Goal: Information Seeking & Learning: Learn about a topic

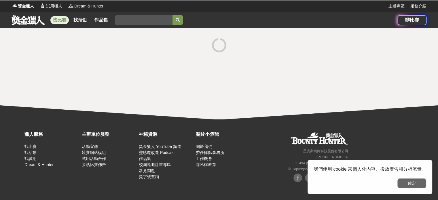
click at [410, 187] on button "確定" at bounding box center [411, 183] width 29 height 10
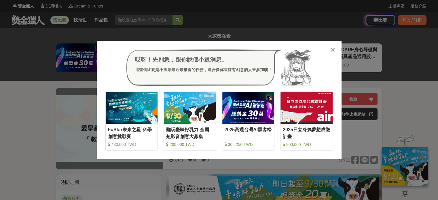
click at [331, 51] on icon at bounding box center [332, 50] width 4 height 6
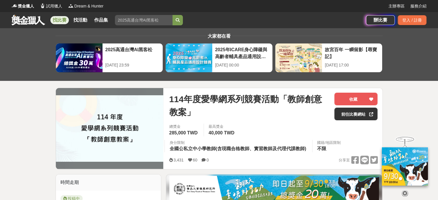
click at [55, 17] on link "找比賽" at bounding box center [59, 20] width 18 height 8
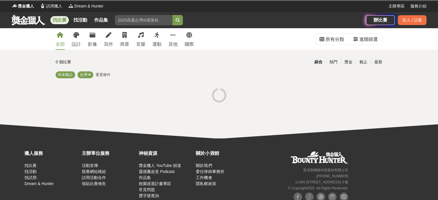
click at [138, 19] on input "search" at bounding box center [144, 20] width 58 height 10
type input "教育"
click at [172, 15] on button "submit" at bounding box center [177, 20] width 10 height 10
click at [174, 37] on icon at bounding box center [172, 35] width 5 height 6
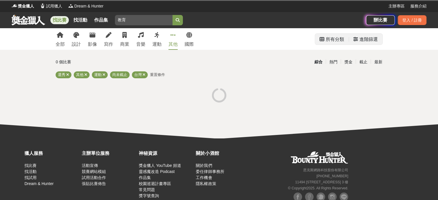
click at [328, 41] on div "所有分類" at bounding box center [334, 40] width 18 height 12
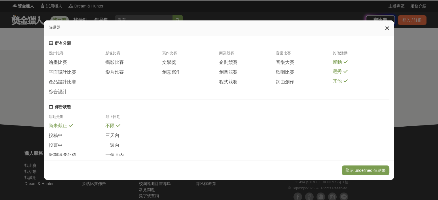
click at [342, 63] on div "運動" at bounding box center [360, 62] width 57 height 6
click at [341, 73] on span "選秀" at bounding box center [336, 72] width 9 height 6
click at [339, 84] on span "其他" at bounding box center [336, 82] width 9 height 6
click at [175, 75] on span "創意寫作" at bounding box center [171, 72] width 18 height 6
click at [340, 85] on span "其他" at bounding box center [336, 82] width 9 height 6
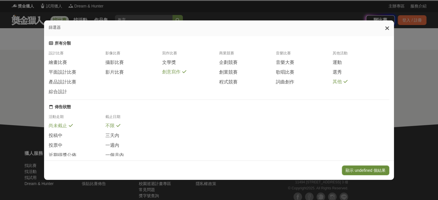
click at [350, 169] on button "顯示 undefined 個結果" at bounding box center [365, 170] width 47 height 10
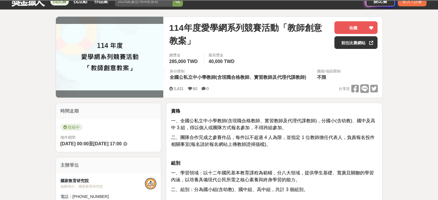
scroll to position [29, 0]
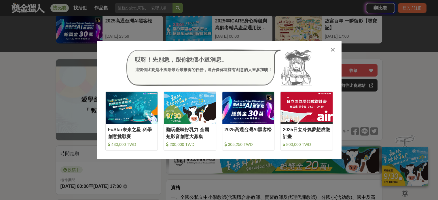
click at [333, 50] on icon at bounding box center [332, 50] width 4 height 6
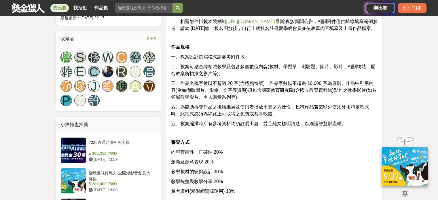
scroll to position [345, 0]
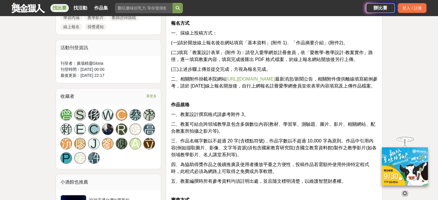
click at [253, 80] on link "http://www.naer.edu.tw/" at bounding box center [250, 79] width 49 height 5
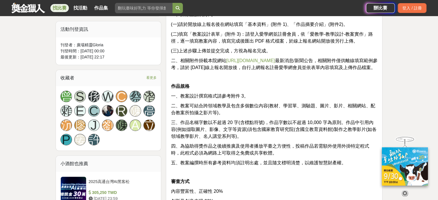
scroll to position [374, 0]
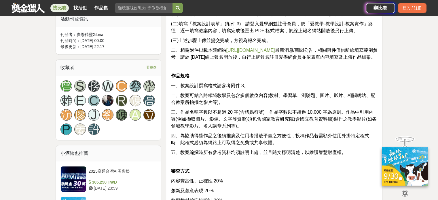
click at [405, 190] on icon at bounding box center [404, 193] width 6 height 6
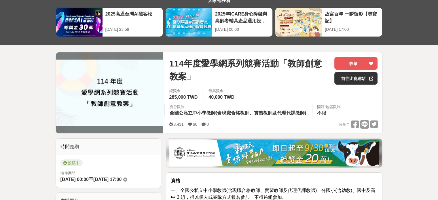
scroll to position [0, 0]
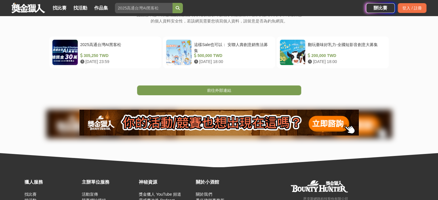
scroll to position [86, 0]
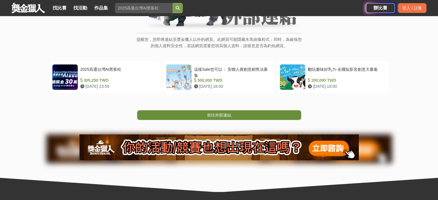
click at [237, 115] on link "前往外部連結" at bounding box center [219, 115] width 164 height 10
